Goal: Task Accomplishment & Management: Manage account settings

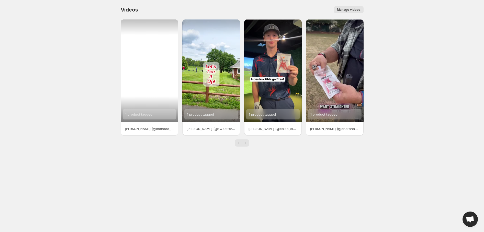
click at [149, 114] on span "1 product tagged" at bounding box center [138, 114] width 27 height 4
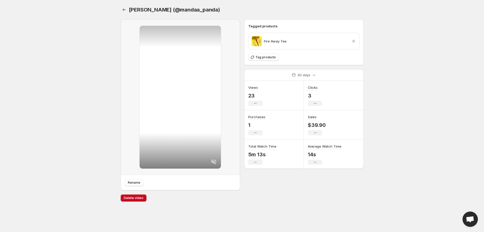
click at [353, 42] on icon at bounding box center [353, 41] width 3 height 3
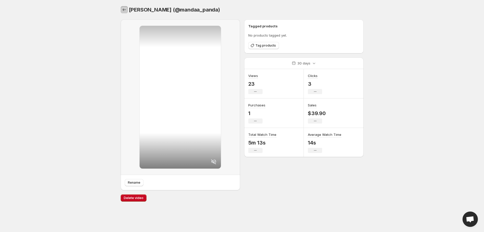
click at [124, 10] on icon "Settings" at bounding box center [124, 9] width 5 height 5
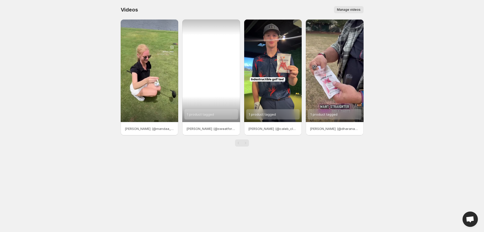
click at [207, 116] on span "1 product tagged" at bounding box center [200, 114] width 27 height 4
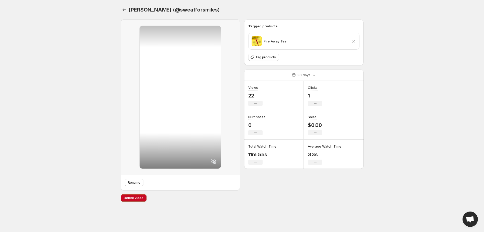
click at [354, 41] on icon at bounding box center [353, 41] width 5 height 5
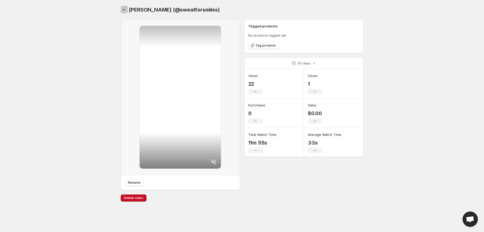
click at [124, 10] on icon "Settings" at bounding box center [124, 9] width 5 height 5
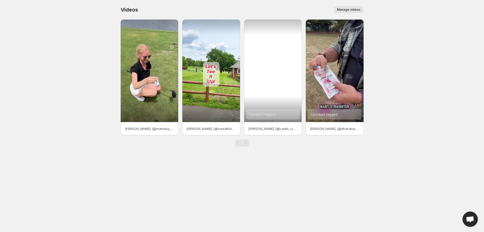
click at [278, 112] on div "1 product tagged" at bounding box center [273, 114] width 54 height 10
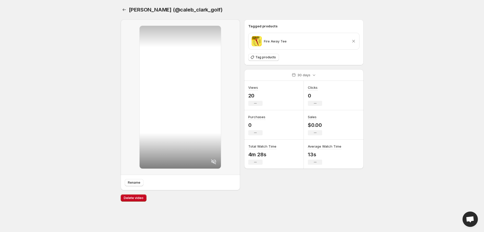
click at [353, 40] on icon at bounding box center [353, 41] width 3 height 3
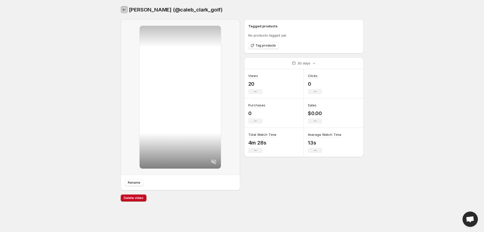
click at [124, 10] on icon "Settings" at bounding box center [124, 9] width 5 height 5
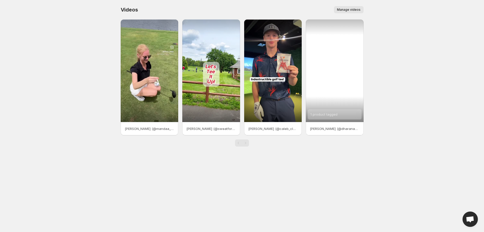
click at [326, 117] on div "1 product tagged" at bounding box center [324, 114] width 27 height 10
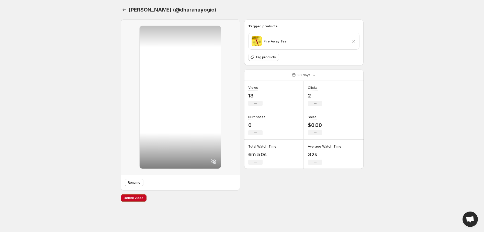
click at [355, 41] on icon at bounding box center [353, 41] width 5 height 5
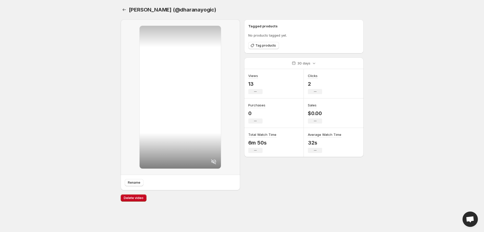
click at [95, 123] on body "Home Feeds Videos Subscription Settings [PERSON_NAME] (@dharanayogic). This pag…" at bounding box center [242, 116] width 484 height 232
click at [123, 10] on icon "Settings" at bounding box center [124, 9] width 3 height 3
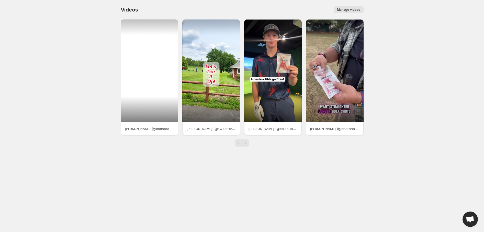
click at [144, 116] on div at bounding box center [150, 70] width 58 height 103
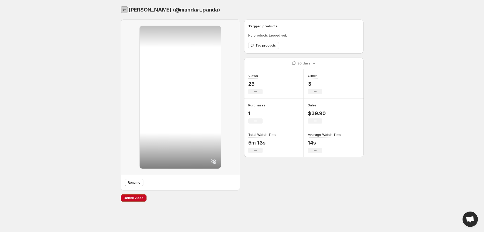
click at [126, 11] on icon "Settings" at bounding box center [124, 9] width 5 height 5
